Goal: Check status

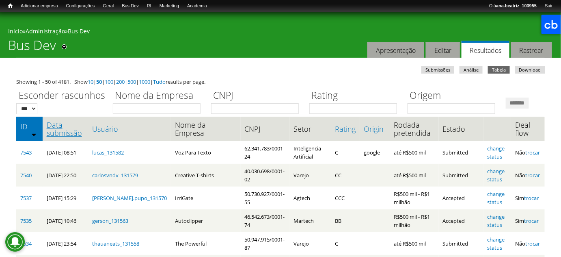
click at [75, 137] on link "Data submissão" at bounding box center [66, 129] width 38 height 16
